Goal: Information Seeking & Learning: Learn about a topic

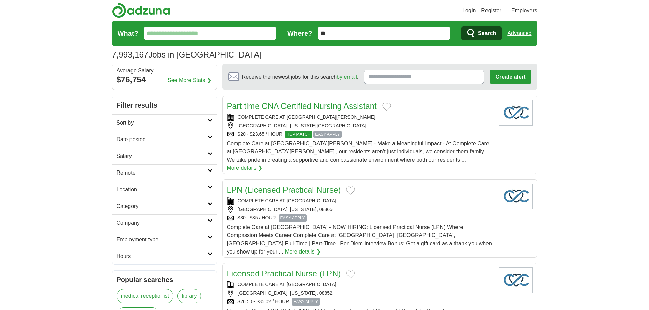
click at [206, 38] on input "What?" at bounding box center [210, 34] width 133 height 14
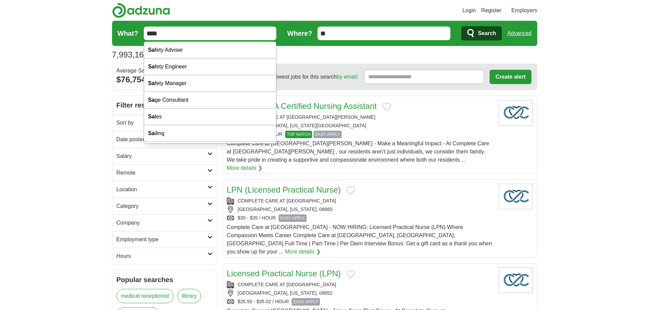
type input "****"
click at [461, 26] on button "Search" at bounding box center [481, 33] width 41 height 14
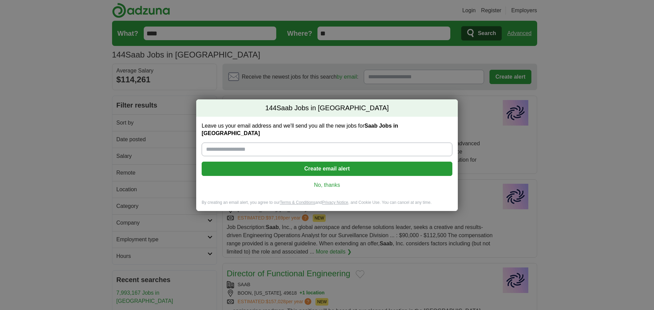
click at [331, 182] on link "No, thanks" at bounding box center [327, 185] width 240 height 7
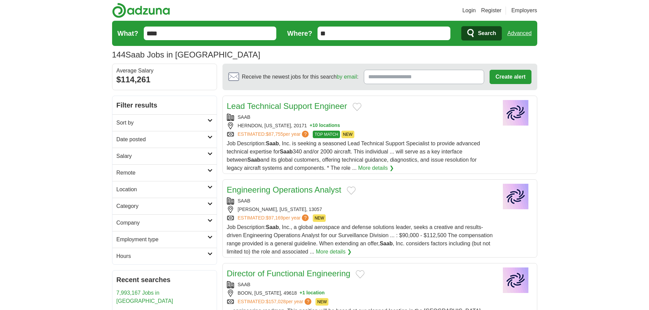
click at [477, 34] on button "Search" at bounding box center [481, 33] width 41 height 14
click at [300, 107] on link "Lead Technical Support Engineer" at bounding box center [287, 106] width 120 height 9
